Goal: Transaction & Acquisition: Purchase product/service

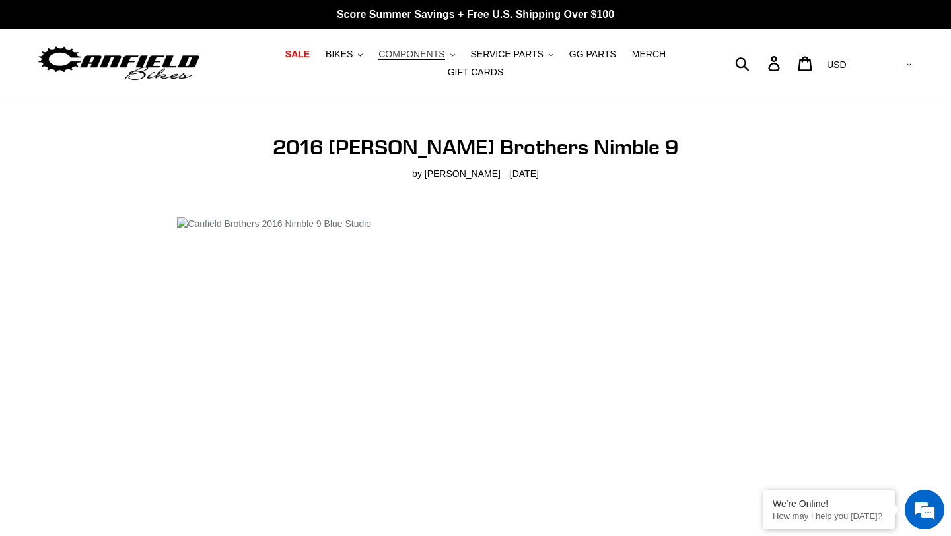
click at [426, 54] on span "COMPONENTS" at bounding box center [412, 54] width 66 height 11
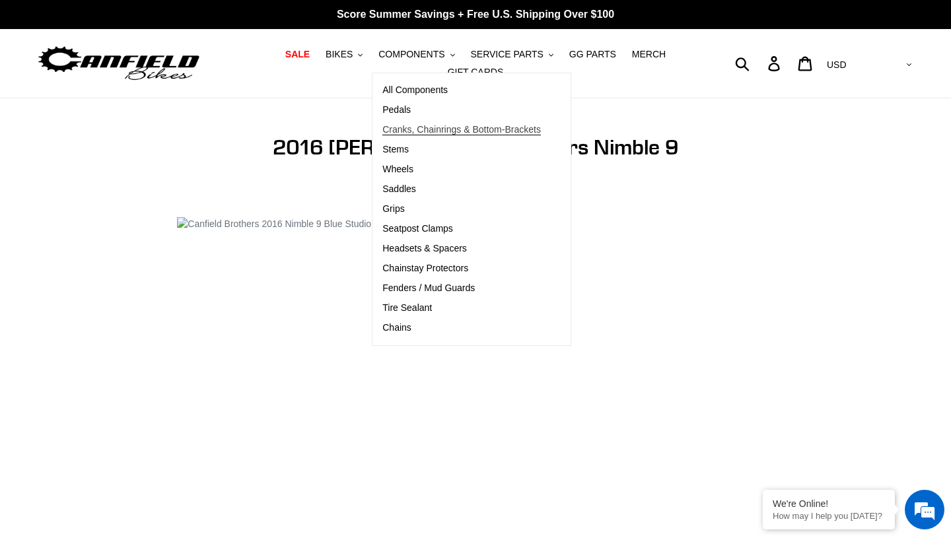
click at [398, 132] on span "Cranks, Chainrings & Bottom-Brackets" at bounding box center [461, 129] width 159 height 11
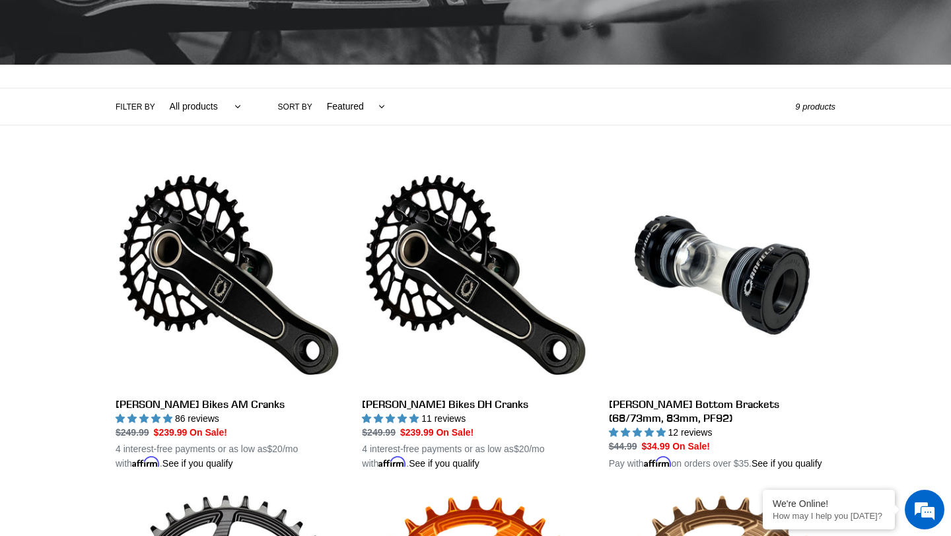
scroll to position [236, 0]
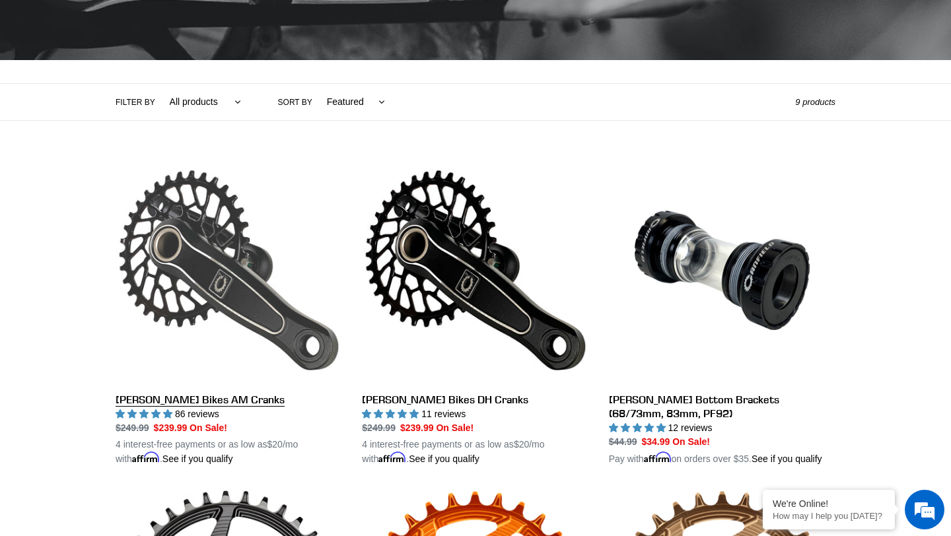
click at [271, 322] on link "Canfield Bikes AM Cranks" at bounding box center [229, 311] width 227 height 309
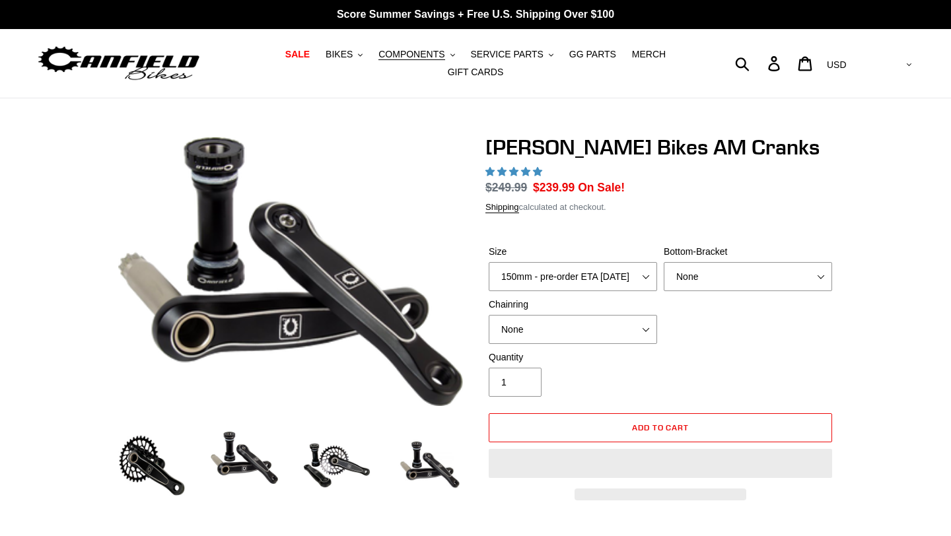
select select "highest-rating"
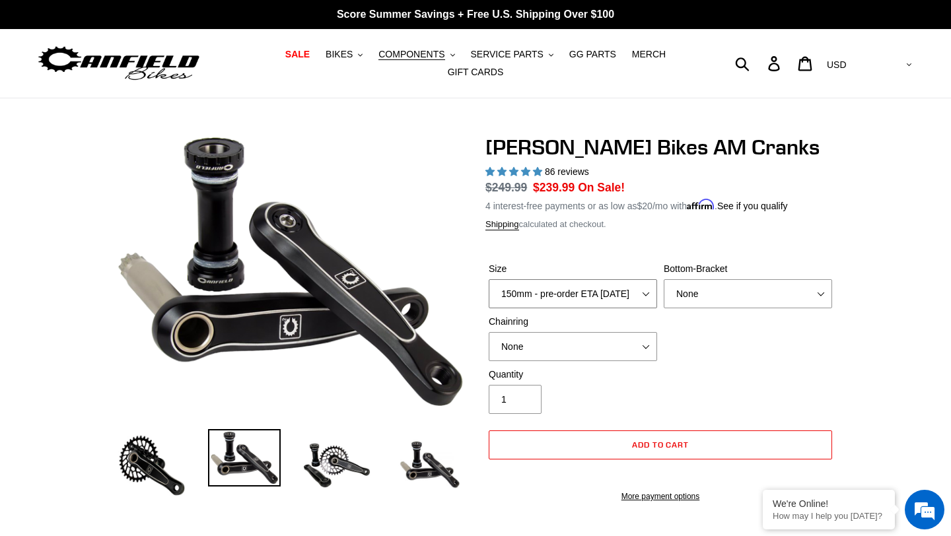
click at [580, 296] on select "150mm - pre-order ETA 9/30/25 155mm - pre-order ETA 9/30/25 160mm - pre-order E…" at bounding box center [573, 293] width 168 height 29
select select "165mm - pre-order ETA 9/30/25"
click at [489, 279] on select "150mm - pre-order ETA 9/30/25 155mm - pre-order ETA 9/30/25 160mm - pre-order E…" at bounding box center [573, 293] width 168 height 29
click at [698, 289] on select "None BSA Threaded 68/73mm Press Fit PF92" at bounding box center [748, 293] width 168 height 29
select select "BSA Threaded 68/73mm"
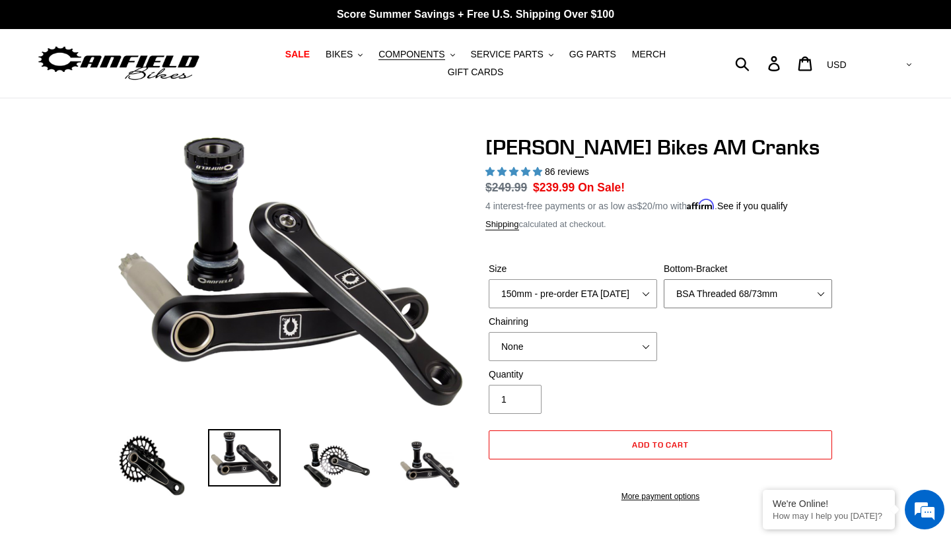
click at [664, 279] on select "None BSA Threaded 68/73mm Press Fit PF92" at bounding box center [748, 293] width 168 height 29
click at [608, 352] on select "None 30t Round (Boost 148) 30t Oval (Boost 148) 32t Round (Boost 148) 32t Oval …" at bounding box center [573, 346] width 168 height 29
select select "32t Round (Boost 148)"
click at [489, 332] on select "None 30t Round (Boost 148) 30t Oval (Boost 148) 32t Round (Boost 148) 32t Oval …" at bounding box center [573, 346] width 168 height 29
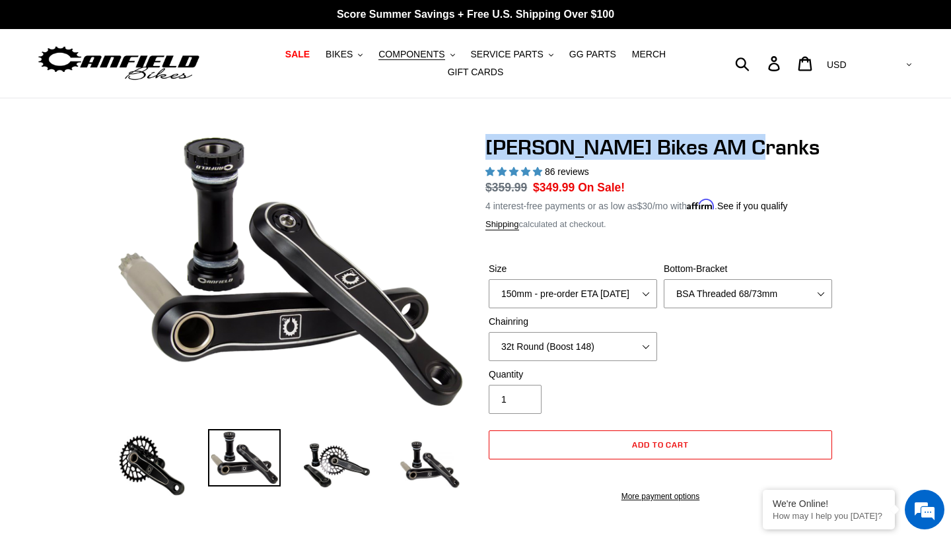
drag, startPoint x: 484, startPoint y: 149, endPoint x: 727, endPoint y: 158, distance: 243.3
copy h1 "Canfield Bikes AM Cranks"
